Goal: Task Accomplishment & Management: Manage account settings

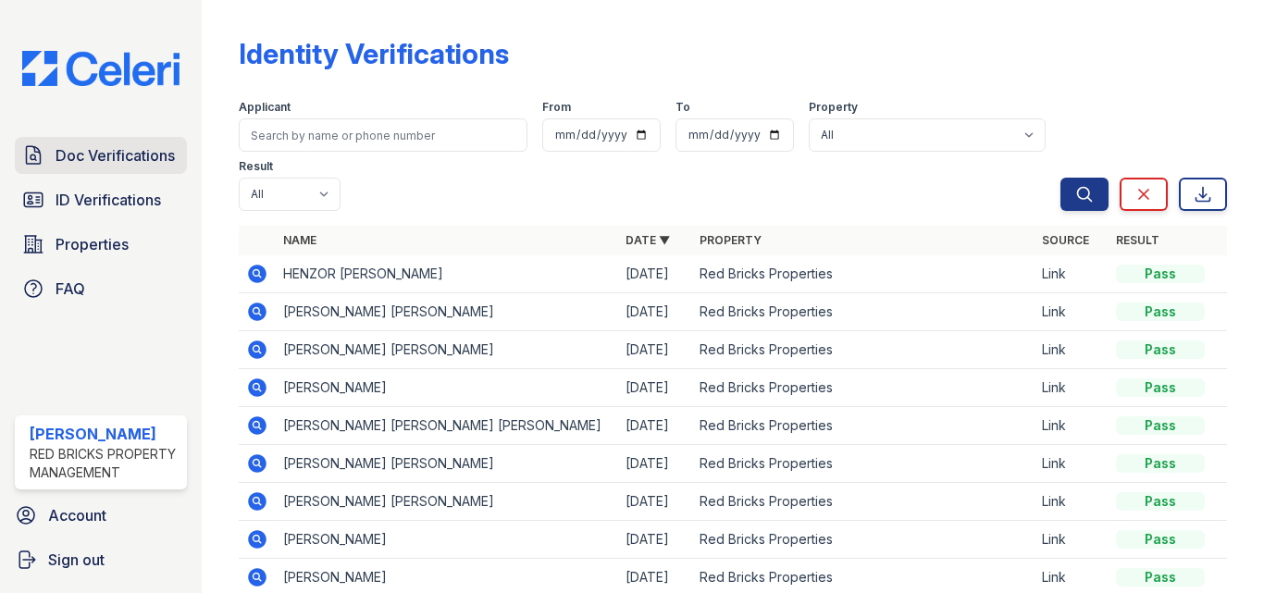
click at [133, 156] on span "Doc Verifications" at bounding box center [115, 155] width 119 height 22
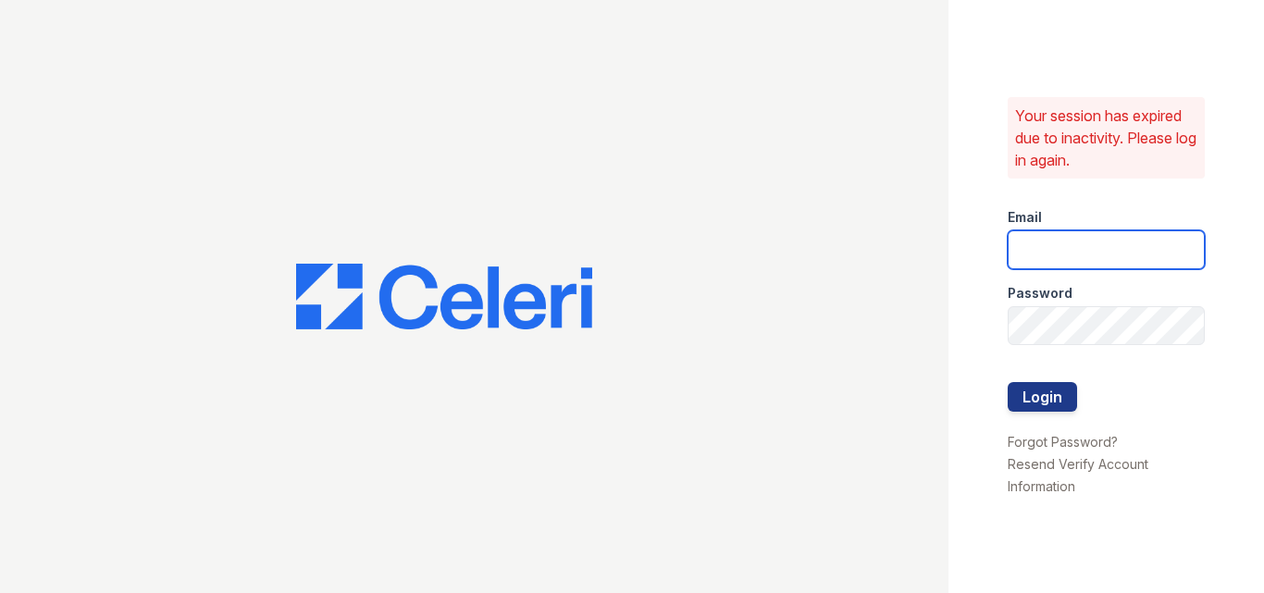
type input "[EMAIL_ADDRESS][DOMAIN_NAME]"
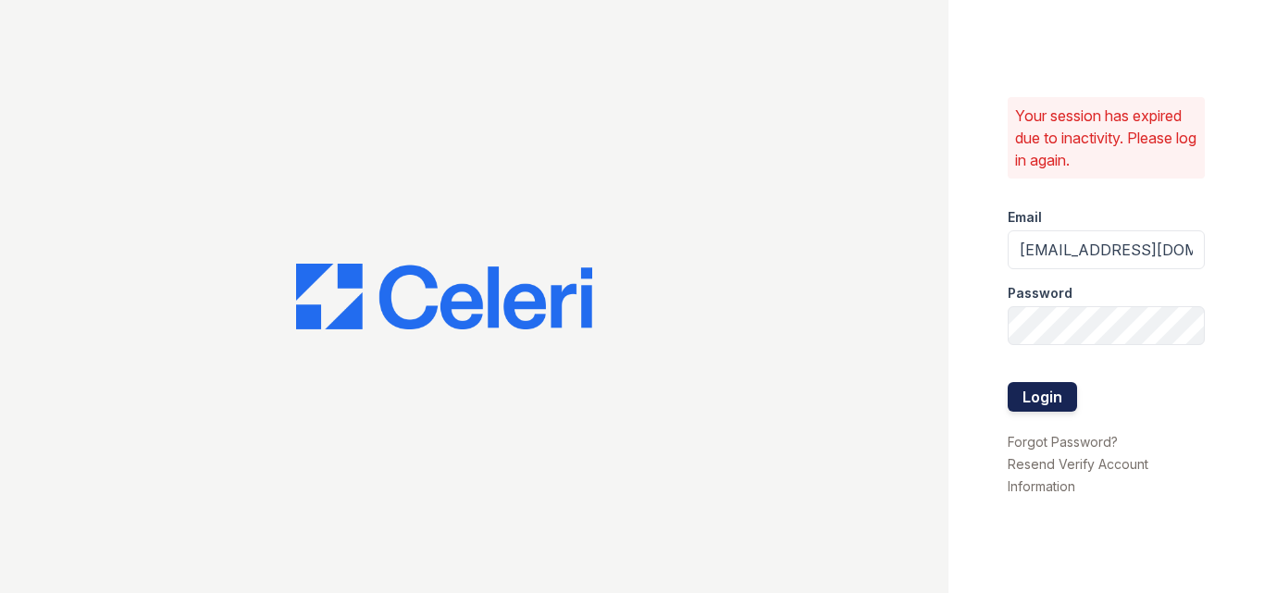
click at [1016, 383] on button "Login" at bounding box center [1042, 397] width 69 height 30
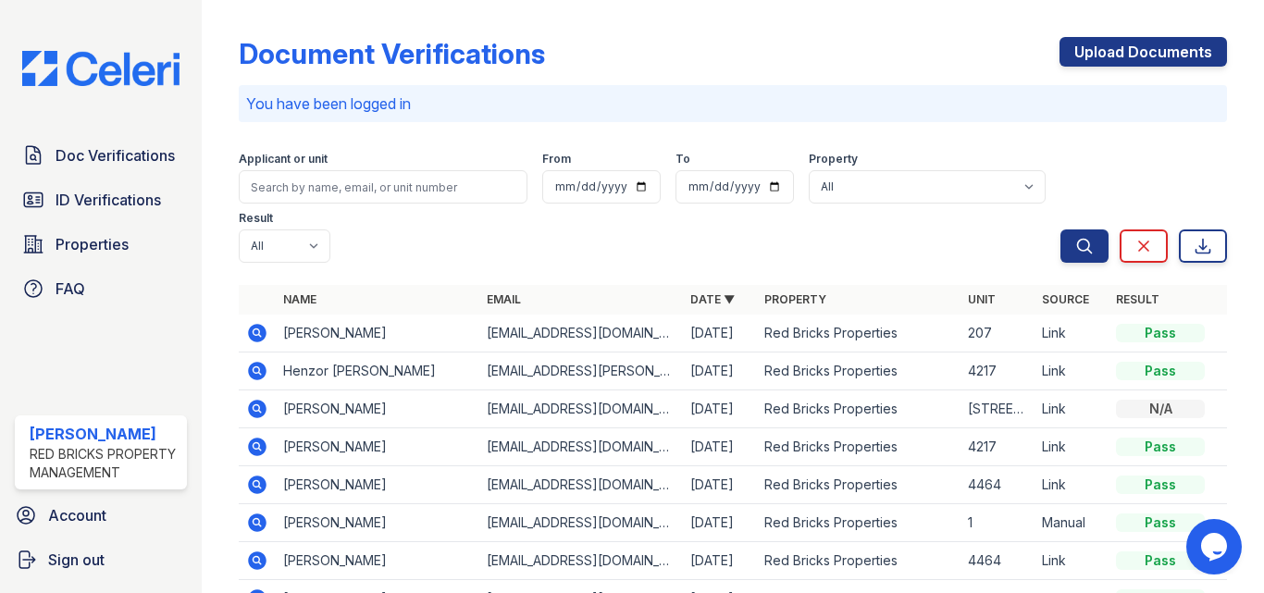
click at [263, 407] on icon at bounding box center [257, 409] width 19 height 19
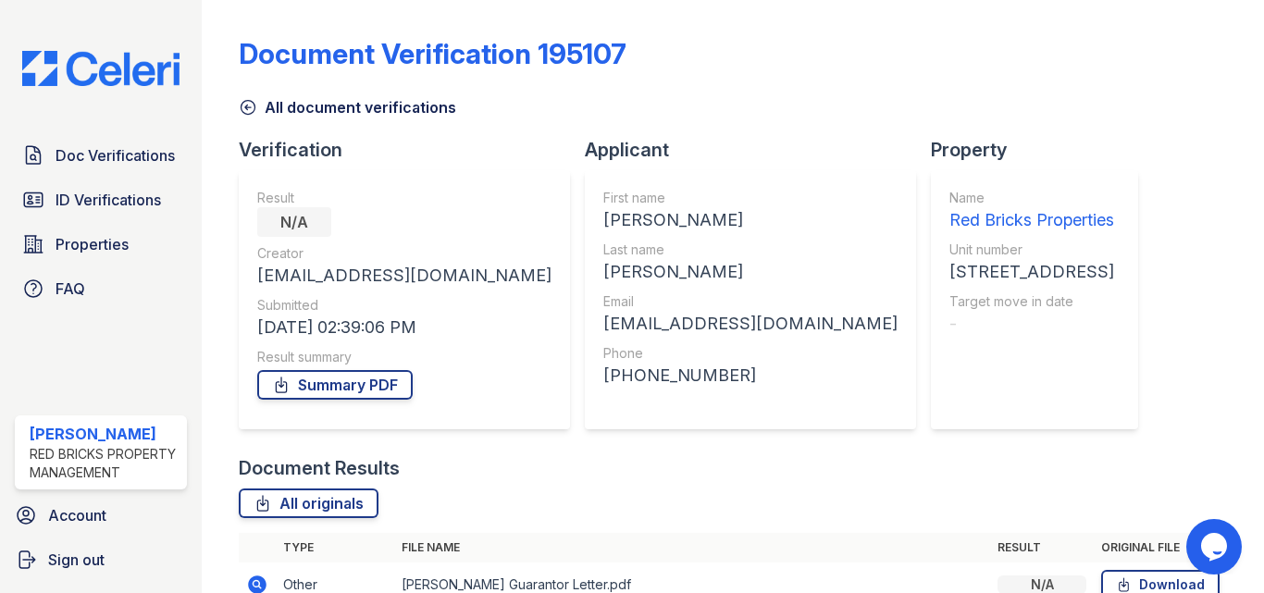
click at [249, 106] on icon at bounding box center [248, 107] width 19 height 19
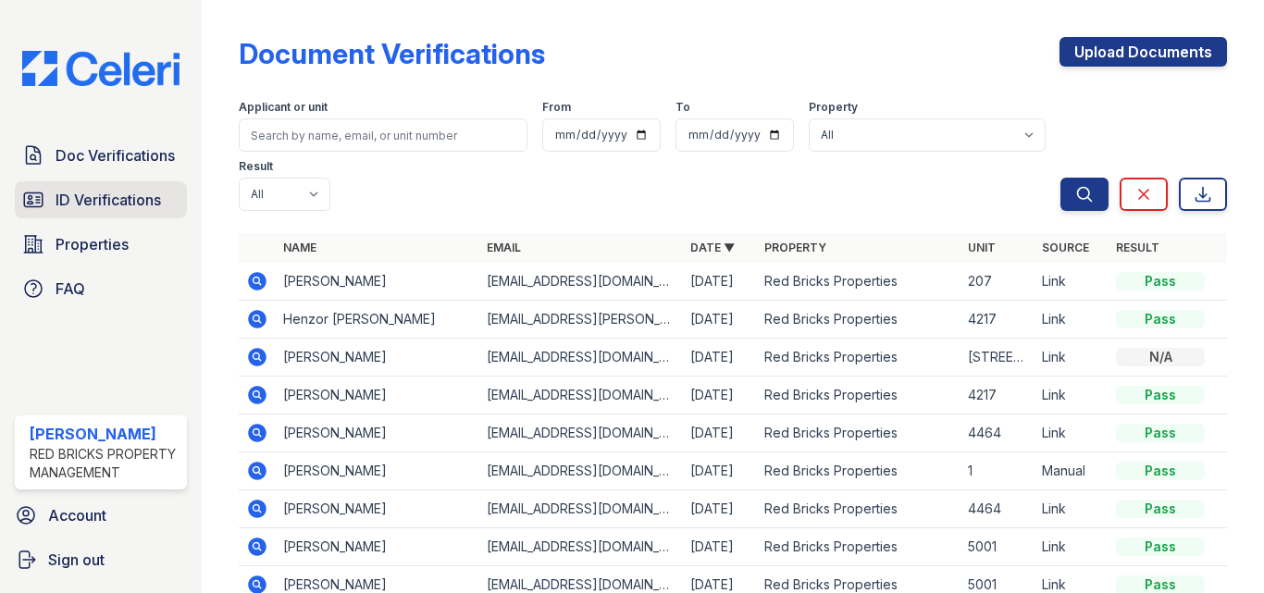
click at [145, 196] on span "ID Verifications" at bounding box center [108, 200] width 105 height 22
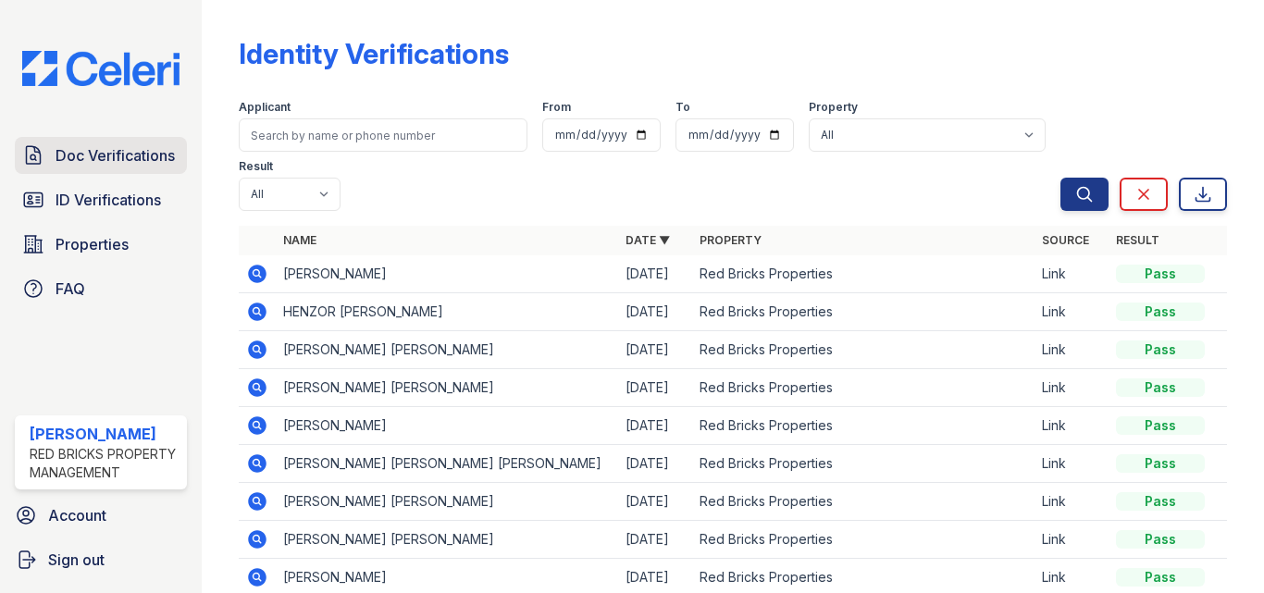
click at [129, 140] on link "Doc Verifications" at bounding box center [101, 155] width 172 height 37
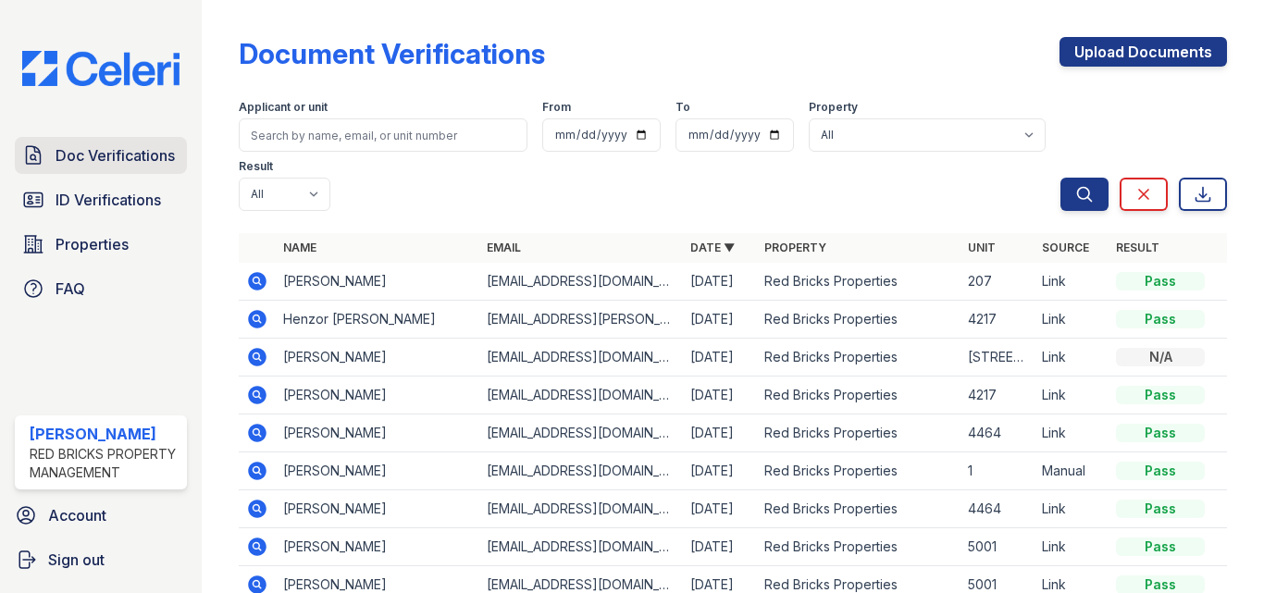
click at [98, 158] on span "Doc Verifications" at bounding box center [115, 155] width 119 height 22
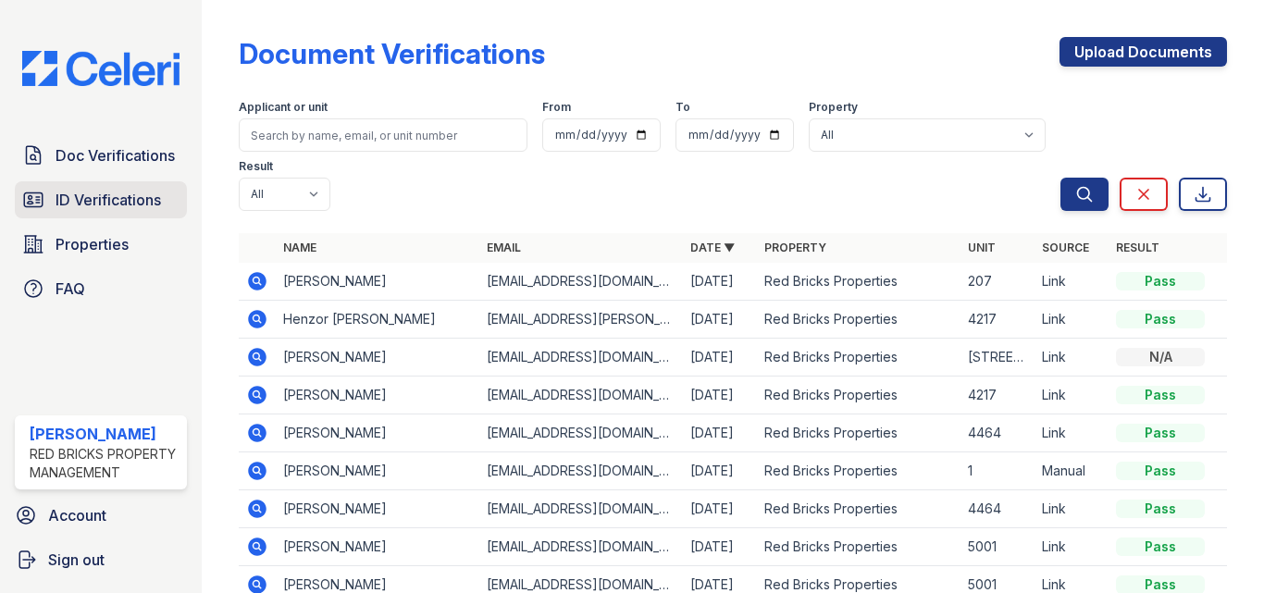
click at [98, 192] on span "ID Verifications" at bounding box center [108, 200] width 105 height 22
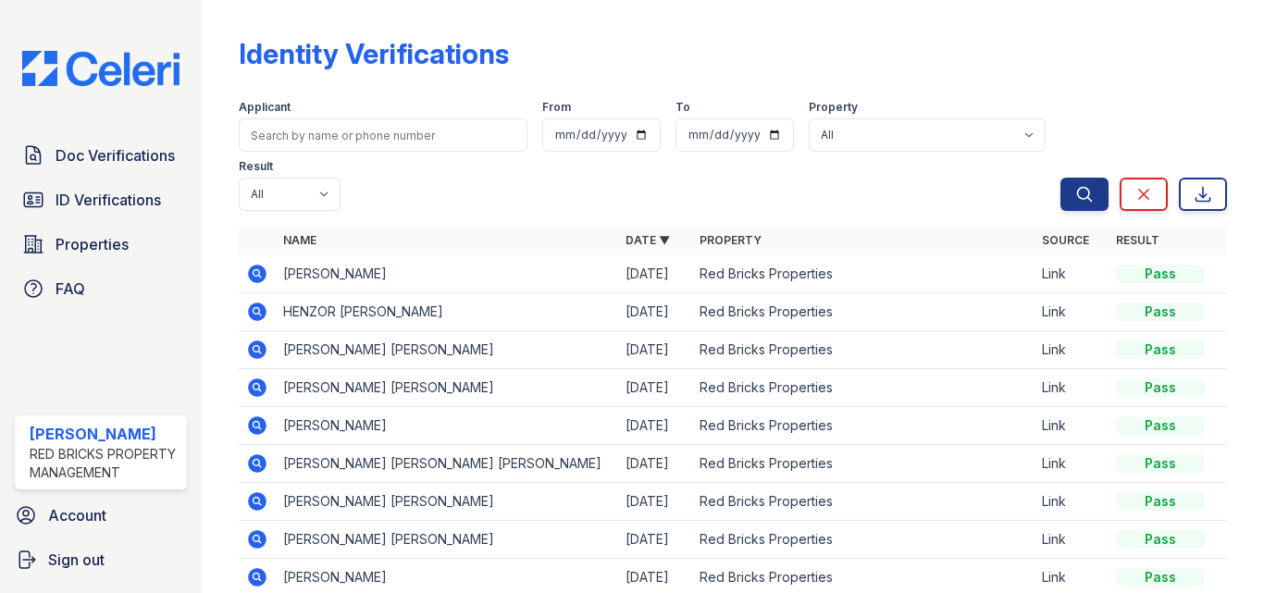
click at [100, 154] on span "Doc Verifications" at bounding box center [115, 155] width 119 height 22
